Goal: Communication & Community: Answer question/provide support

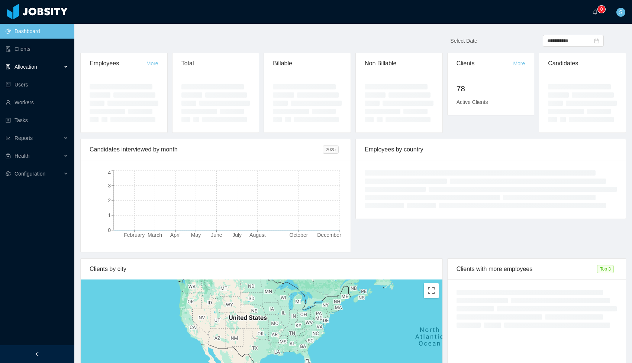
click at [35, 66] on span "Allocation" at bounding box center [25, 67] width 23 height 6
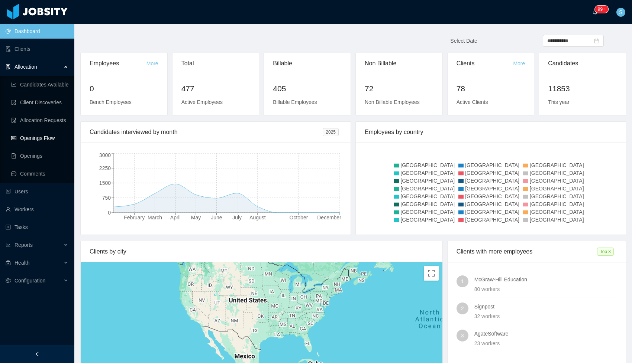
click at [42, 136] on link "Openings Flow" at bounding box center [39, 138] width 57 height 15
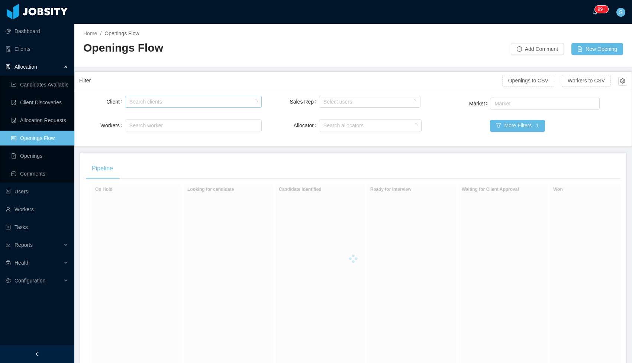
click at [182, 103] on div "Search clients" at bounding box center [191, 101] width 124 height 7
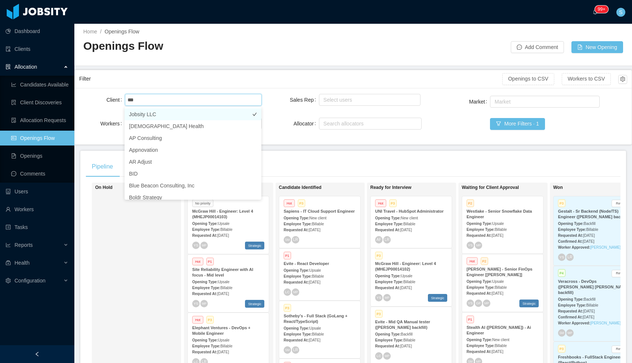
scroll to position [0, 0]
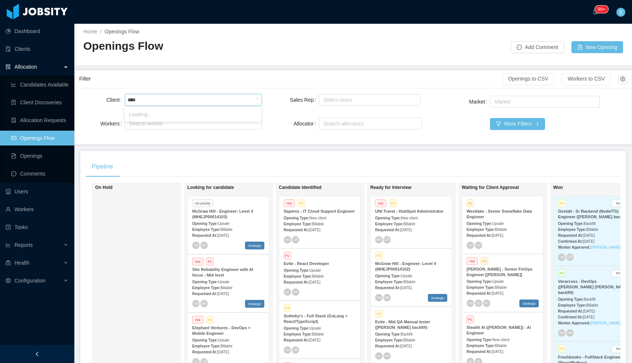
type input "*****"
click at [152, 112] on li "Impact Point Co." at bounding box center [192, 114] width 137 height 12
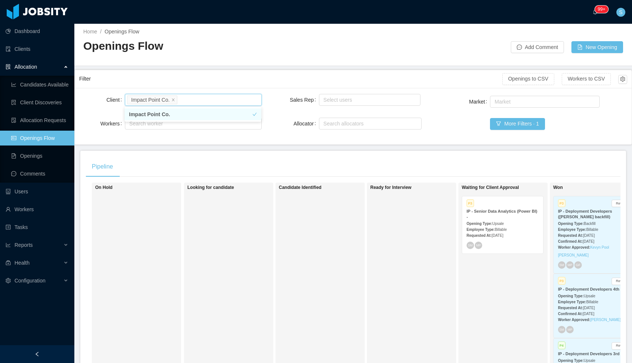
click at [506, 226] on div "Employee Type: Billable" at bounding box center [502, 230] width 72 height 8
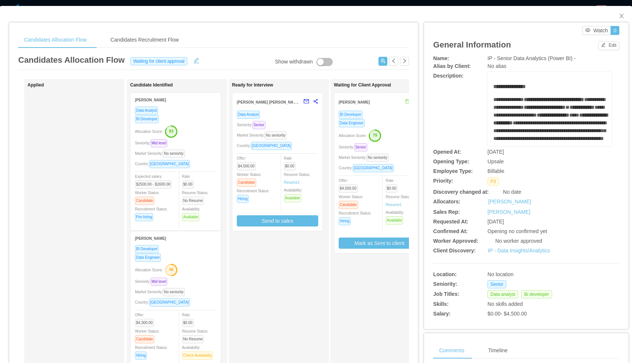
click at [382, 117] on div "BI Developer" at bounding box center [378, 114] width 81 height 9
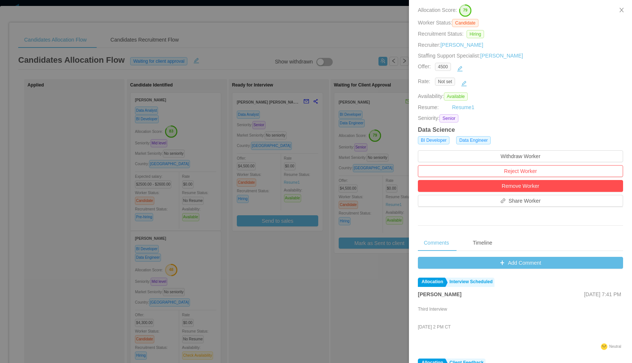
scroll to position [73, 0]
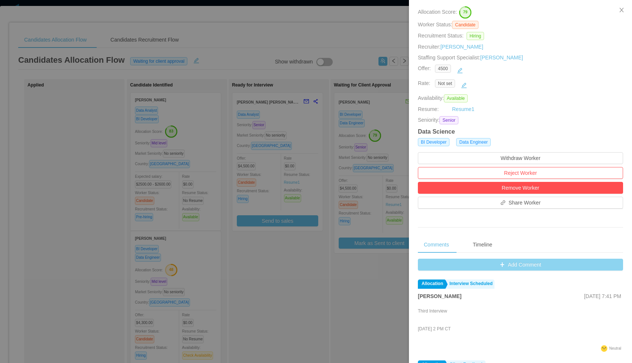
click at [476, 263] on button "Add Comment" at bounding box center [520, 265] width 205 height 12
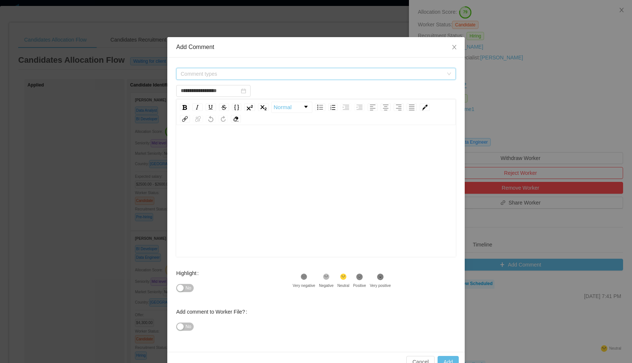
click at [292, 77] on span "Comment types" at bounding box center [312, 73] width 262 height 7
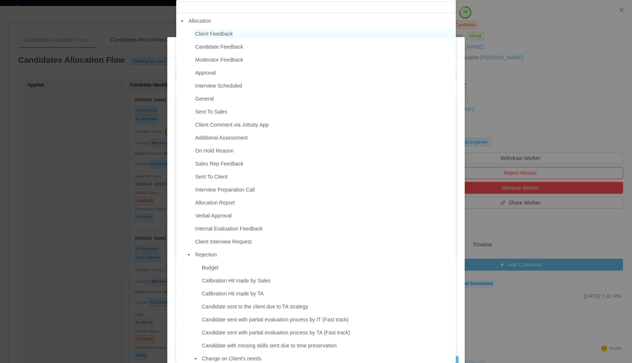
click at [198, 32] on span "Client Feedback" at bounding box center [214, 34] width 38 height 6
type input "**********"
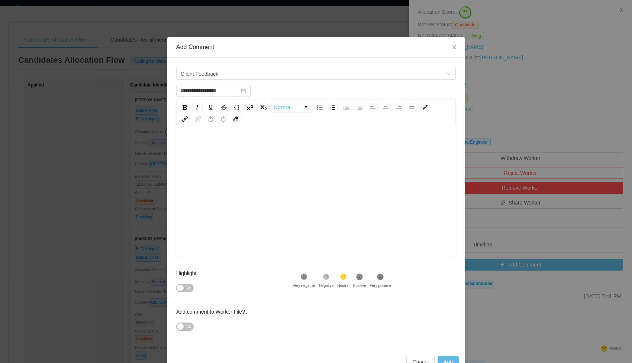
click at [238, 170] on div "rdw-editor" at bounding box center [316, 203] width 268 height 130
paste div "To enrich screen reader interactions, please activate Accessibility in Grammarl…"
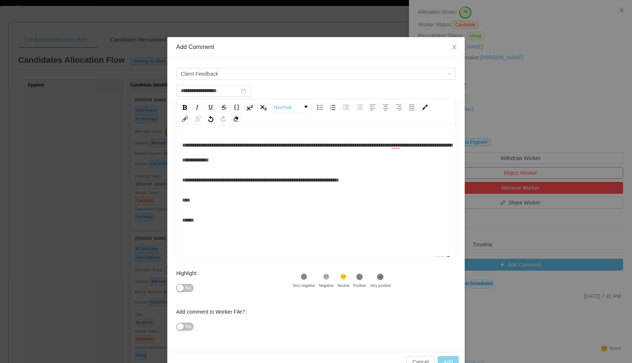
click at [451, 360] on button "Add" at bounding box center [447, 362] width 21 height 12
type input "**********"
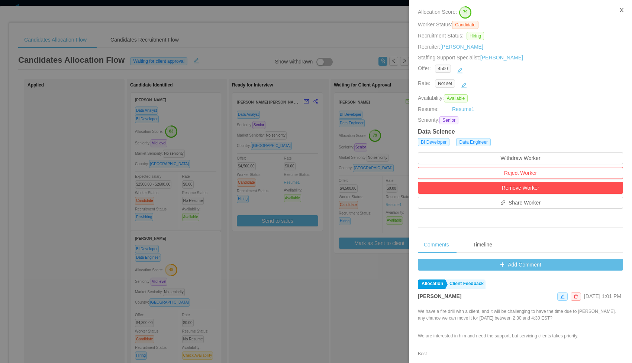
click at [617, 11] on button "Close" at bounding box center [621, 10] width 21 height 21
